Goal: Task Accomplishment & Management: Complete application form

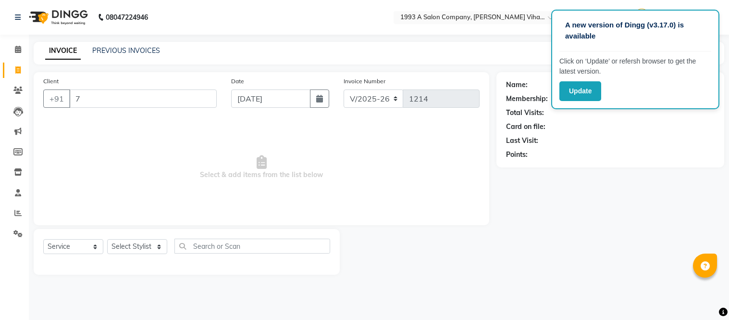
select select "4955"
select select "service"
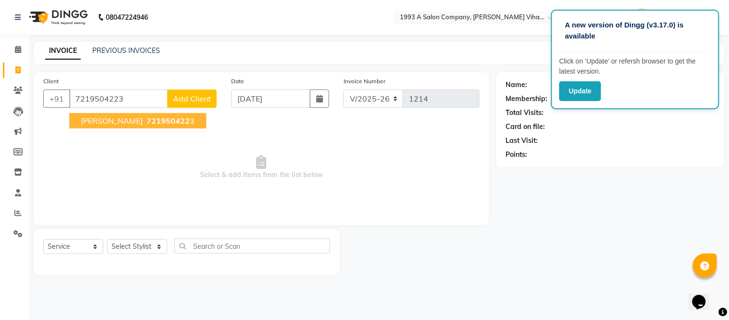
type input "7219504223"
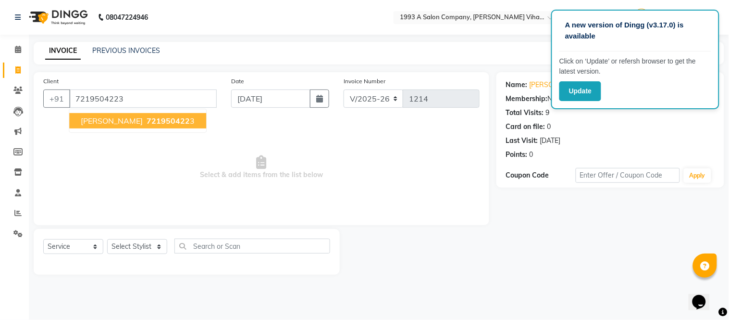
click at [147, 123] on span "721950422" at bounding box center [168, 121] width 43 height 10
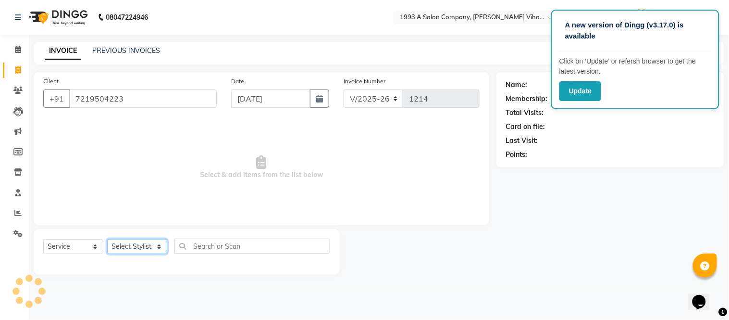
click at [154, 244] on select "Select Stylist [PERSON_NAME] Bhakti [PERSON_NAME] [PERSON_NAME] [PERSON_NAME] […" at bounding box center [137, 246] width 60 height 15
select select "31079"
click at [107, 239] on select "Select Stylist [PERSON_NAME] Bhakti [PERSON_NAME] [PERSON_NAME] [PERSON_NAME] […" at bounding box center [137, 246] width 60 height 15
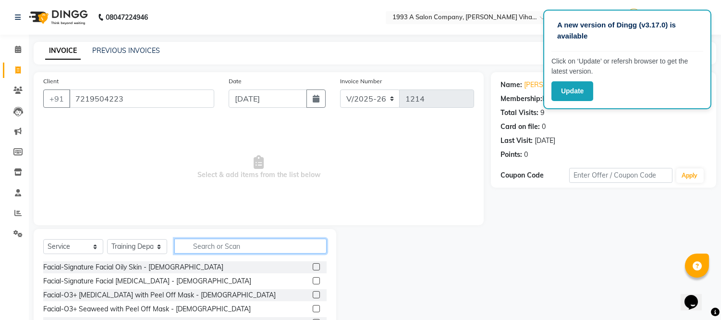
click at [193, 247] on input "text" at bounding box center [250, 245] width 152 height 15
type input "N"
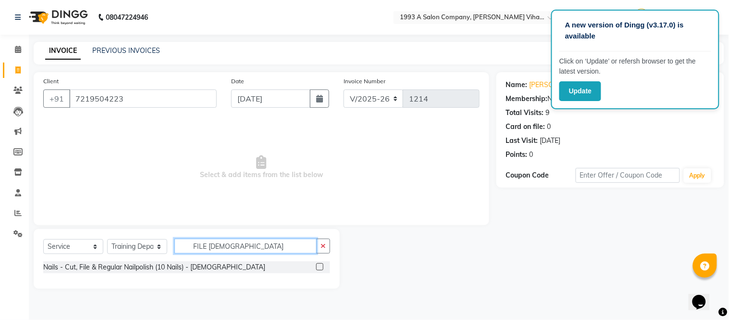
click at [235, 242] on input "FILE [DEMOGRAPHIC_DATA]" at bounding box center [245, 245] width 142 height 15
type input "F"
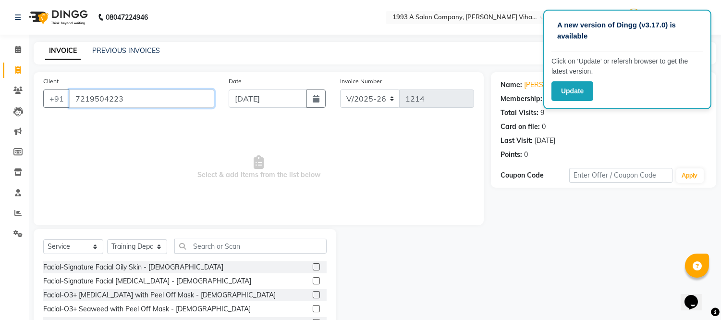
click at [144, 102] on input "7219504223" at bounding box center [141, 98] width 145 height 18
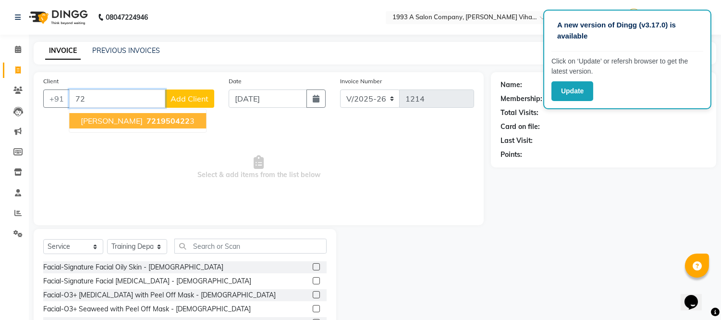
type input "7"
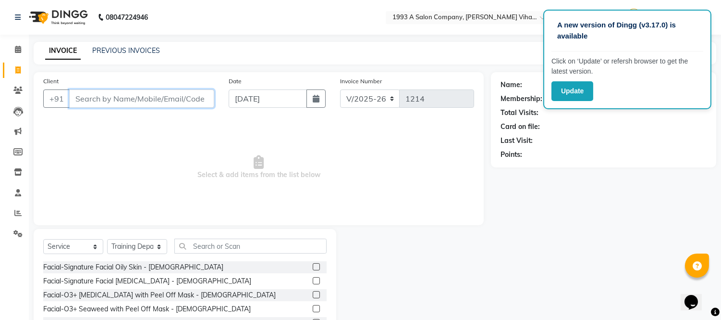
click at [80, 92] on input "Client" at bounding box center [141, 98] width 145 height 18
type input "9975006189"
click at [197, 96] on span "Add Client" at bounding box center [190, 99] width 38 height 10
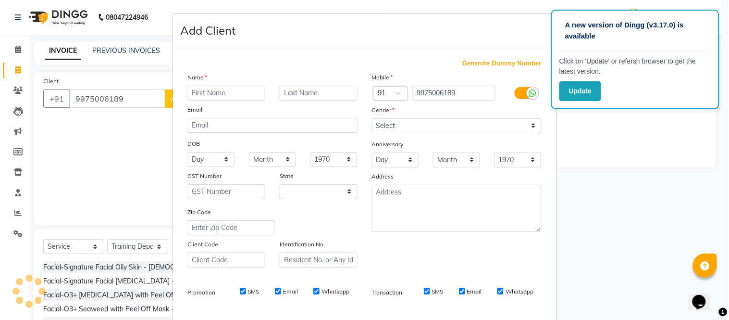
select select "22"
drag, startPoint x: 197, startPoint y: 88, endPoint x: 215, endPoint y: 113, distance: 30.7
click at [203, 93] on input "text" at bounding box center [227, 93] width 78 height 15
type input "SHANVAS"
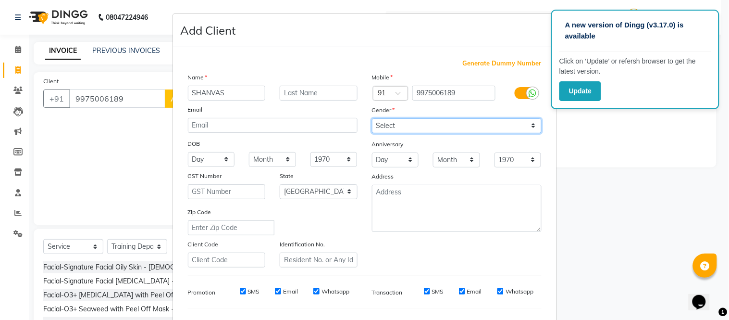
click at [399, 129] on select "Select [DEMOGRAPHIC_DATA] [DEMOGRAPHIC_DATA] Other Prefer Not To Say" at bounding box center [457, 125] width 170 height 15
select select "[DEMOGRAPHIC_DATA]"
click at [372, 118] on select "Select [DEMOGRAPHIC_DATA] [DEMOGRAPHIC_DATA] Other Prefer Not To Say" at bounding box center [457, 125] width 170 height 15
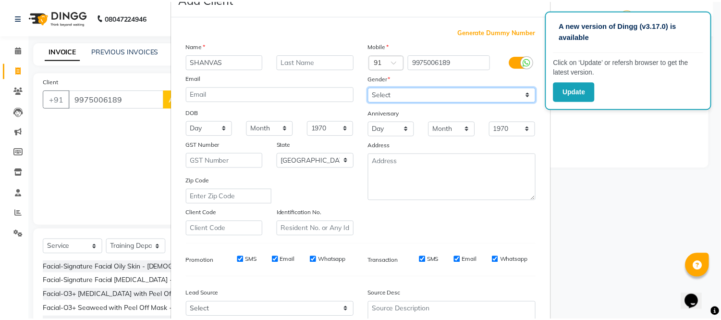
scroll to position [124, 0]
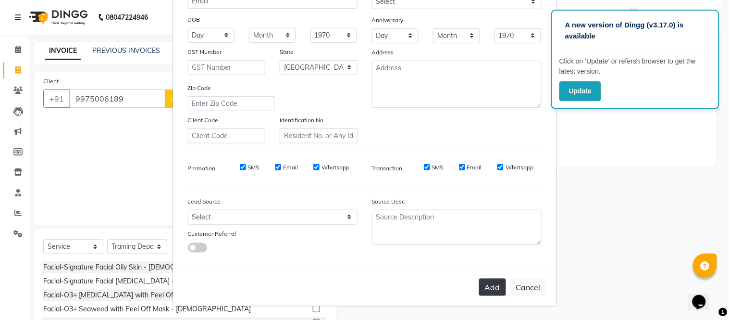
click at [488, 285] on button "Add" at bounding box center [492, 286] width 27 height 17
select select
select select "null"
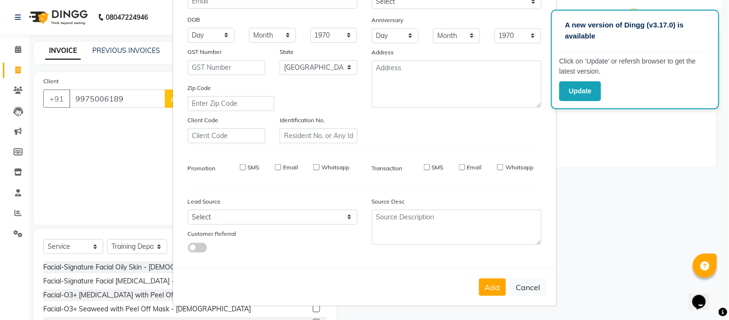
select select
checkbox input "false"
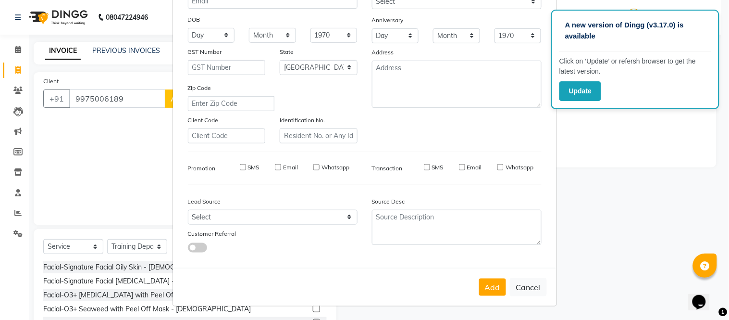
checkbox input "false"
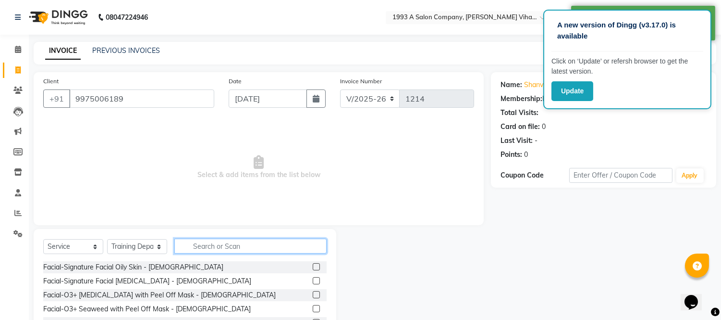
click at [210, 244] on input "text" at bounding box center [250, 245] width 152 height 15
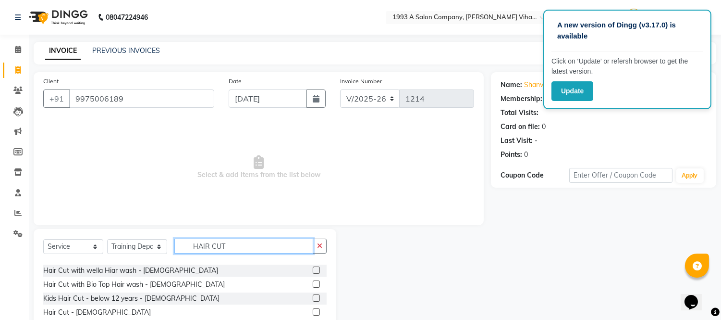
scroll to position [37, 0]
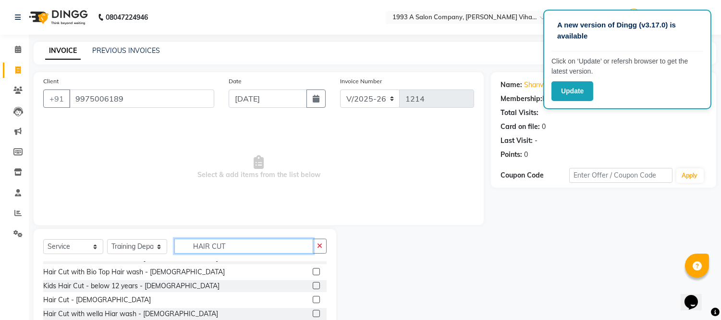
type input "HAIR CUT"
click at [313, 297] on label at bounding box center [316, 299] width 7 height 7
click at [313, 297] on input "checkbox" at bounding box center [316, 299] width 6 height 6
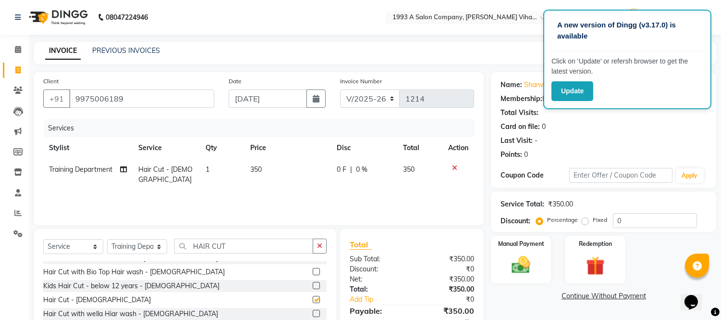
checkbox input "false"
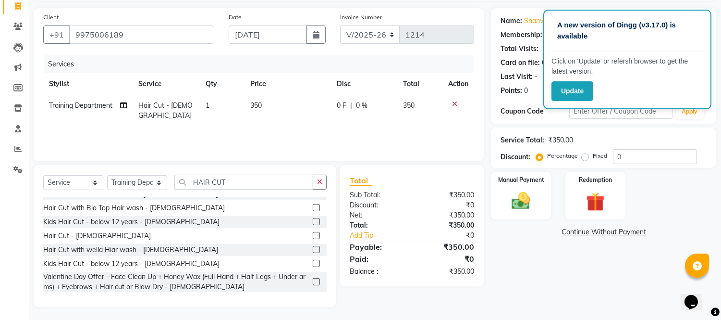
scroll to position [65, 0]
click at [531, 200] on img at bounding box center [522, 200] width 32 height 23
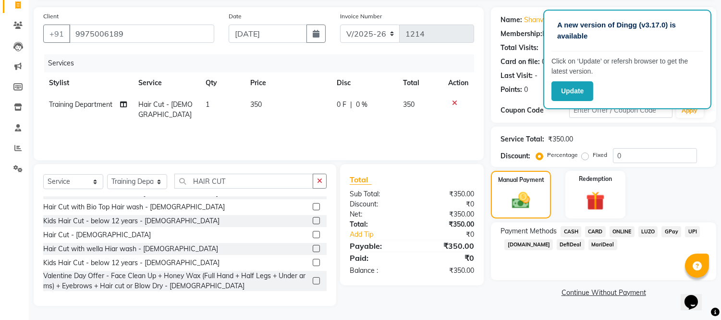
click at [620, 228] on span "ONLINE" at bounding box center [622, 231] width 25 height 11
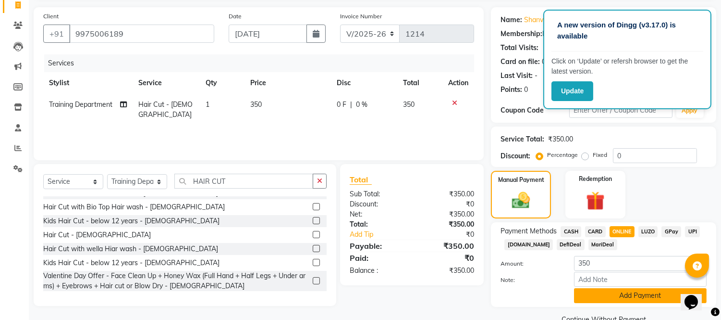
click at [633, 296] on button "Add Payment" at bounding box center [640, 295] width 133 height 15
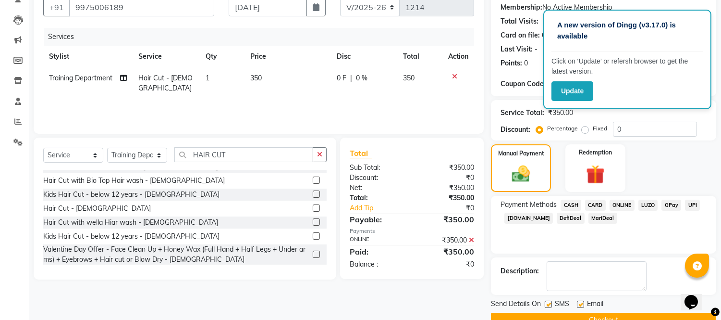
scroll to position [112, 0]
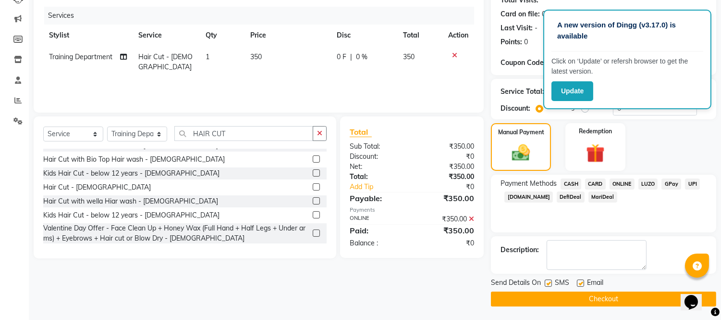
click at [551, 283] on label at bounding box center [548, 282] width 7 height 7
click at [551, 283] on input "checkbox" at bounding box center [548, 283] width 6 height 6
checkbox input "false"
click at [580, 280] on label at bounding box center [580, 282] width 7 height 7
click at [580, 280] on input "checkbox" at bounding box center [580, 283] width 6 height 6
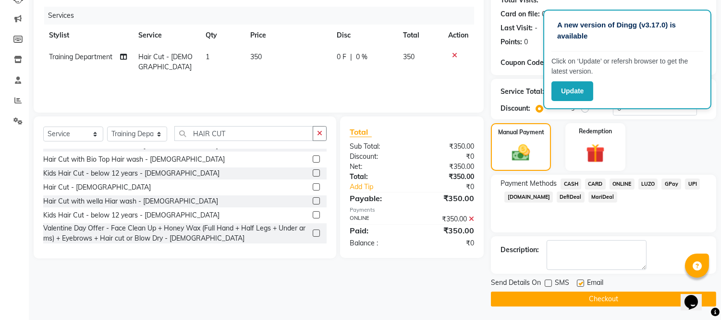
checkbox input "false"
click at [570, 296] on button "Checkout" at bounding box center [603, 298] width 225 height 15
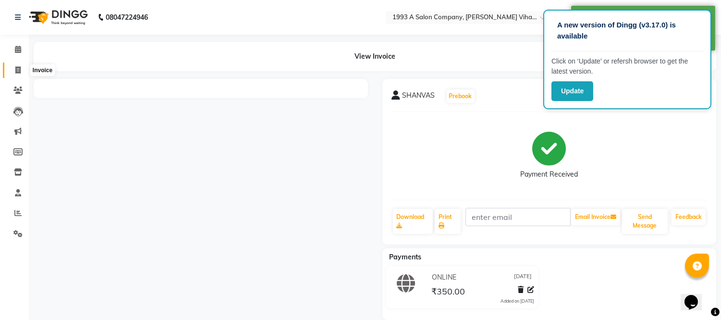
click at [18, 68] on icon at bounding box center [17, 69] width 5 height 7
select select "service"
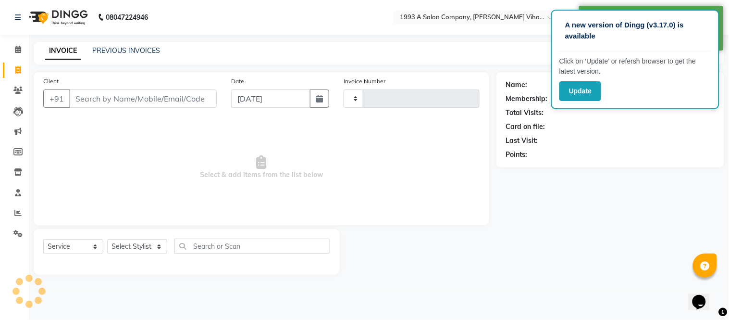
type input "1215"
select select "4955"
